Goal: Contribute content: Contribute content

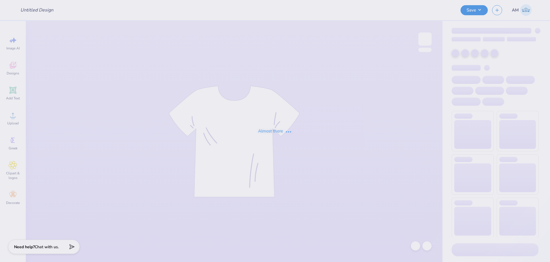
type input "[PERSON_NAME] : [US_STATE][GEOGRAPHIC_DATA]"
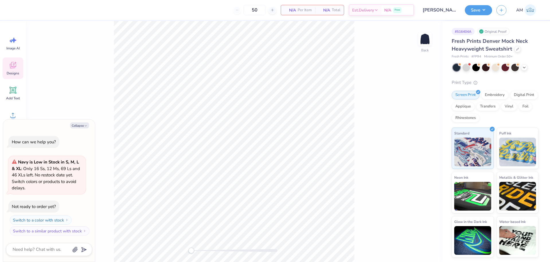
click at [19, 64] on div "Designs" at bounding box center [13, 68] width 21 height 22
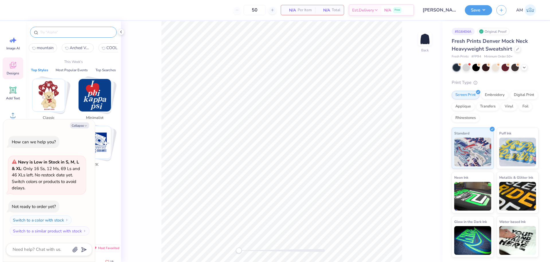
type textarea "x"
click at [71, 33] on input "text" at bounding box center [76, 32] width 73 height 6
paste input "Preppy Script Text and Golf Flag"
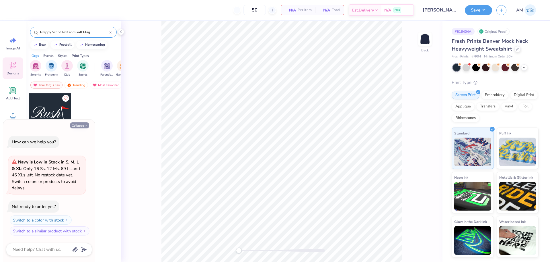
type input "Preppy Script Text and Golf Flag"
click at [78, 125] on button "Collapse" at bounding box center [79, 125] width 19 height 6
type textarea "x"
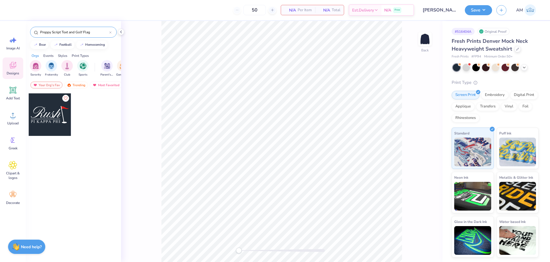
click at [38, 111] on div at bounding box center [50, 114] width 42 height 42
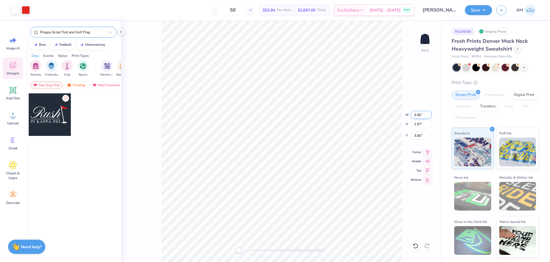
click at [415, 114] on input "3.50" at bounding box center [421, 115] width 21 height 8
type input "12.5"
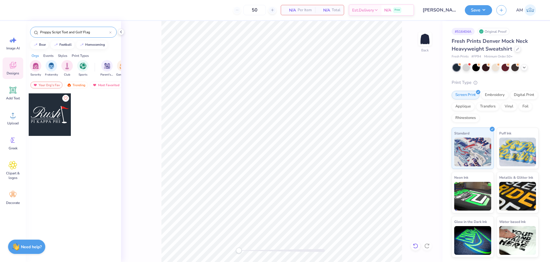
click at [417, 245] on icon at bounding box center [416, 246] width 6 height 6
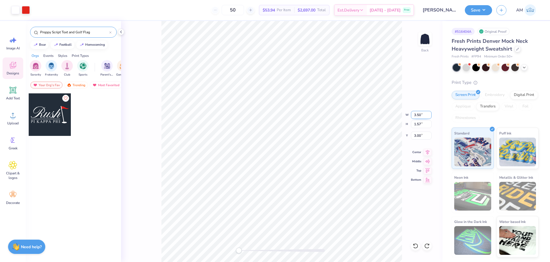
click at [418, 115] on input "3.50" at bounding box center [421, 115] width 21 height 8
type input "12"
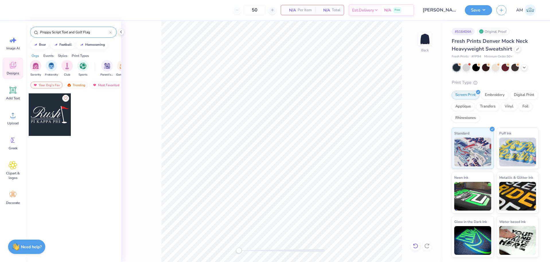
click at [417, 250] on div at bounding box center [415, 245] width 9 height 9
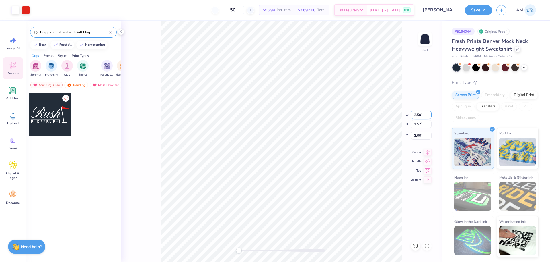
click at [419, 114] on input "3.50" at bounding box center [421, 115] width 21 height 8
click at [416, 114] on input "6.53" at bounding box center [421, 115] width 21 height 8
type input "12.5"
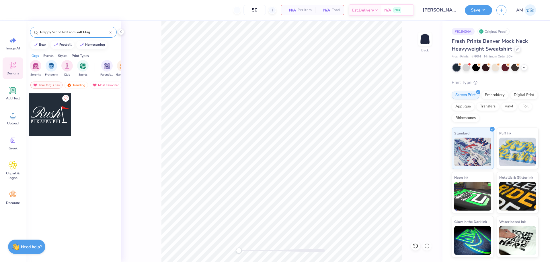
drag, startPoint x: 415, startPoint y: 245, endPoint x: 403, endPoint y: 229, distance: 20.1
click at [415, 245] on icon at bounding box center [416, 246] width 6 height 6
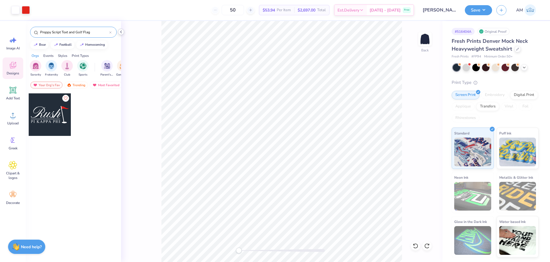
click at [119, 31] on icon at bounding box center [121, 32] width 5 height 5
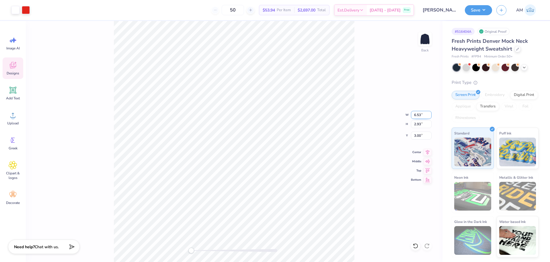
click at [418, 117] on input "6.53" at bounding box center [421, 115] width 21 height 8
click at [428, 151] on icon at bounding box center [428, 151] width 8 height 7
click at [418, 134] on input "2.39" at bounding box center [421, 135] width 21 height 8
type input "3"
click at [267, 211] on li "Ungroup" at bounding box center [278, 209] width 45 height 11
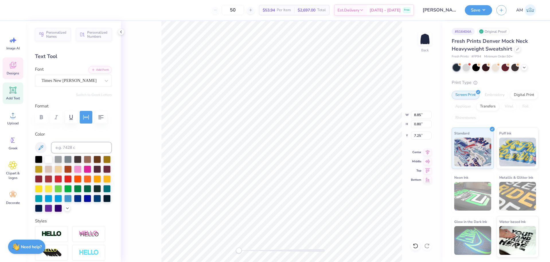
scroll to position [5, 3]
type textarea "ALPHA KAPPA PSI"
click at [292, 198] on li "Group" at bounding box center [297, 198] width 45 height 11
click at [419, 114] on input "11.50" at bounding box center [421, 115] width 21 height 8
type input "12"
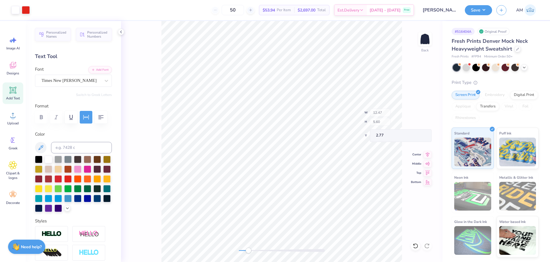
type input "12.57"
type input "5.64"
type input "12.52"
type input "5.62"
type input "12.46"
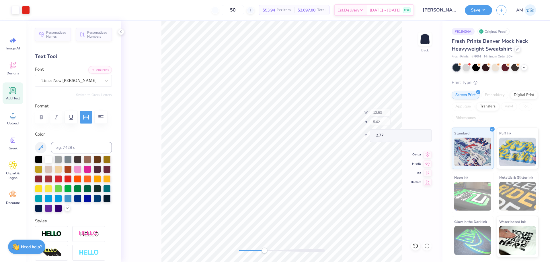
type input "5.59"
type input "12.51"
type input "5.62"
type input "12.49"
type input "5.61"
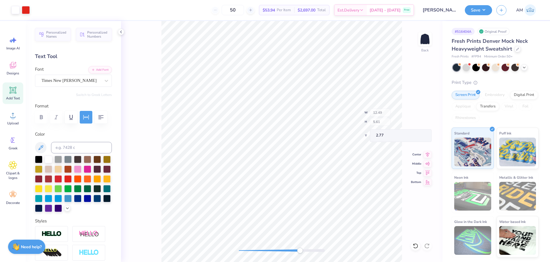
type input "12.50"
click at [427, 151] on icon at bounding box center [428, 151] width 8 height 7
click at [419, 135] on input "2.77" at bounding box center [421, 135] width 21 height 8
type input "3"
click at [121, 31] on icon at bounding box center [121, 32] width 5 height 5
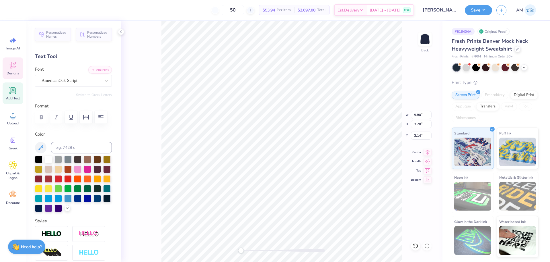
scroll to position [5, 1]
type textarea "Recruitment"
type input "9.62"
type input "0.20"
type input "7.17"
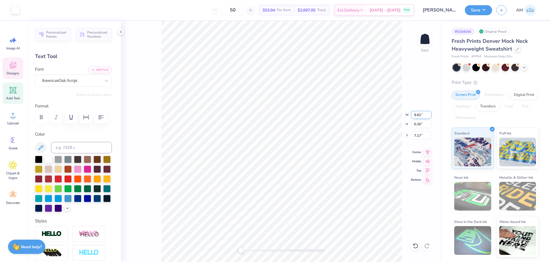
click at [421, 115] on input "9.62" at bounding box center [421, 115] width 21 height 8
type input "9.81"
type input "1.69"
type input "4.70"
type input "1.18"
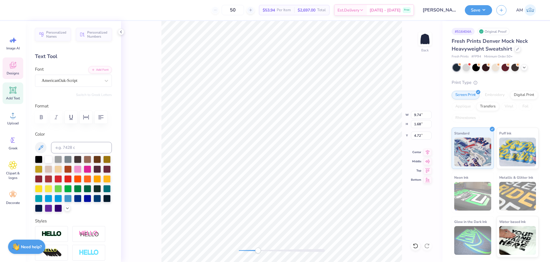
type input "5.39"
type input "3.00"
click at [361, 171] on li "Group" at bounding box center [361, 173] width 45 height 11
type input "9.60"
type input "1.65"
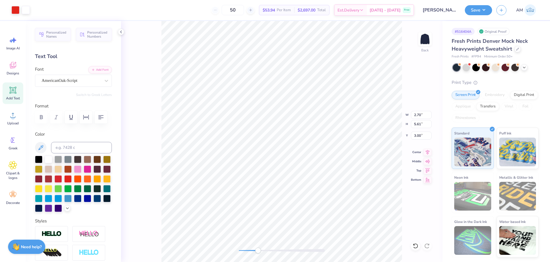
type input "5.17"
click at [424, 151] on icon at bounding box center [428, 151] width 8 height 7
click at [427, 150] on icon at bounding box center [428, 151] width 8 height 7
click at [415, 246] on icon at bounding box center [416, 246] width 6 height 6
click at [417, 247] on icon at bounding box center [415, 245] width 5 height 5
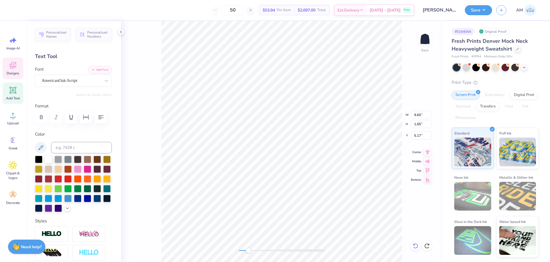
type input "2.70"
type input "5.61"
type input "3.00"
type input "9.93"
type input "0.69"
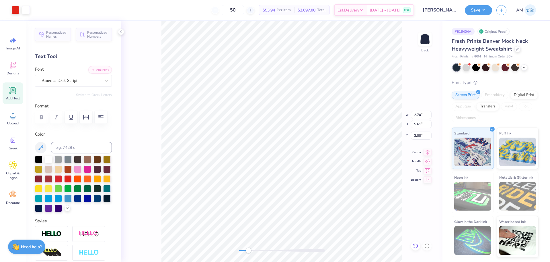
type input "7.70"
type input "2.70"
type input "5.61"
type input "3.00"
click at [318, 199] on li "Group" at bounding box center [328, 198] width 45 height 11
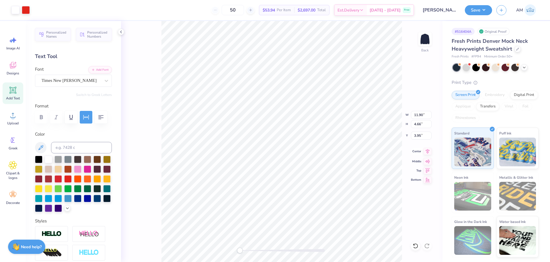
click at [427, 150] on icon at bounding box center [428, 151] width 8 height 7
click at [429, 153] on icon at bounding box center [428, 151] width 8 height 7
click at [419, 115] on input "11.90" at bounding box center [421, 115] width 21 height 8
type input "11"
click at [420, 115] on input "10.16" at bounding box center [421, 115] width 21 height 8
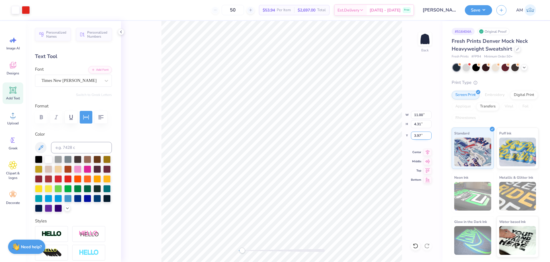
click at [418, 136] on input "3.97" at bounding box center [421, 135] width 21 height 8
type input "3"
click at [430, 153] on icon at bounding box center [428, 151] width 8 height 7
click at [119, 31] on icon at bounding box center [121, 32] width 5 height 5
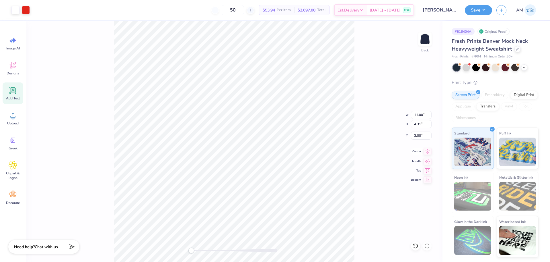
click at [427, 151] on icon at bounding box center [428, 151] width 4 height 5
click at [474, 8] on button "Save" at bounding box center [478, 9] width 27 height 10
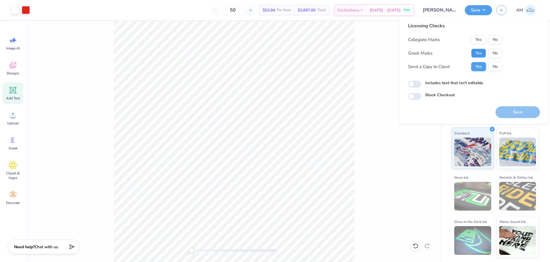
click at [482, 55] on button "Yes" at bounding box center [478, 52] width 15 height 9
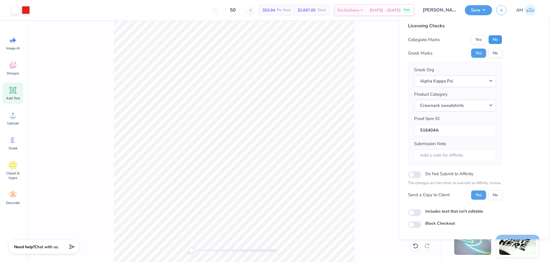
click at [496, 38] on button "No" at bounding box center [496, 39] width 14 height 9
click at [481, 194] on button "Yes" at bounding box center [478, 194] width 15 height 9
click at [479, 54] on button "Yes" at bounding box center [478, 52] width 15 height 9
click at [496, 37] on button "No" at bounding box center [496, 39] width 14 height 9
click at [483, 51] on button "Yes" at bounding box center [478, 53] width 15 height 9
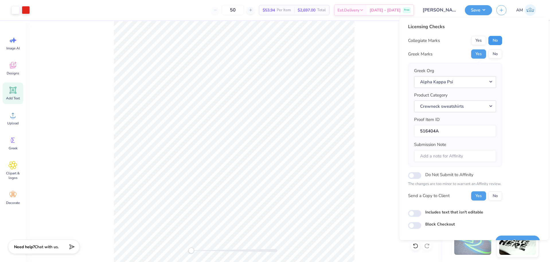
click at [494, 40] on button "No" at bounding box center [496, 40] width 14 height 9
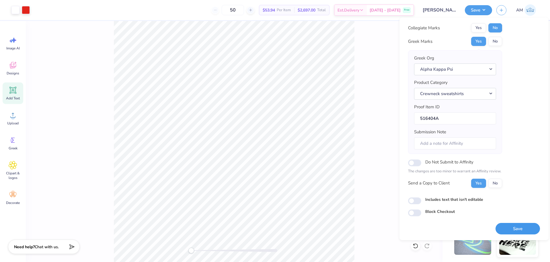
click at [516, 228] on button "Save" at bounding box center [518, 229] width 44 height 12
